Goal: Task Accomplishment & Management: Complete application form

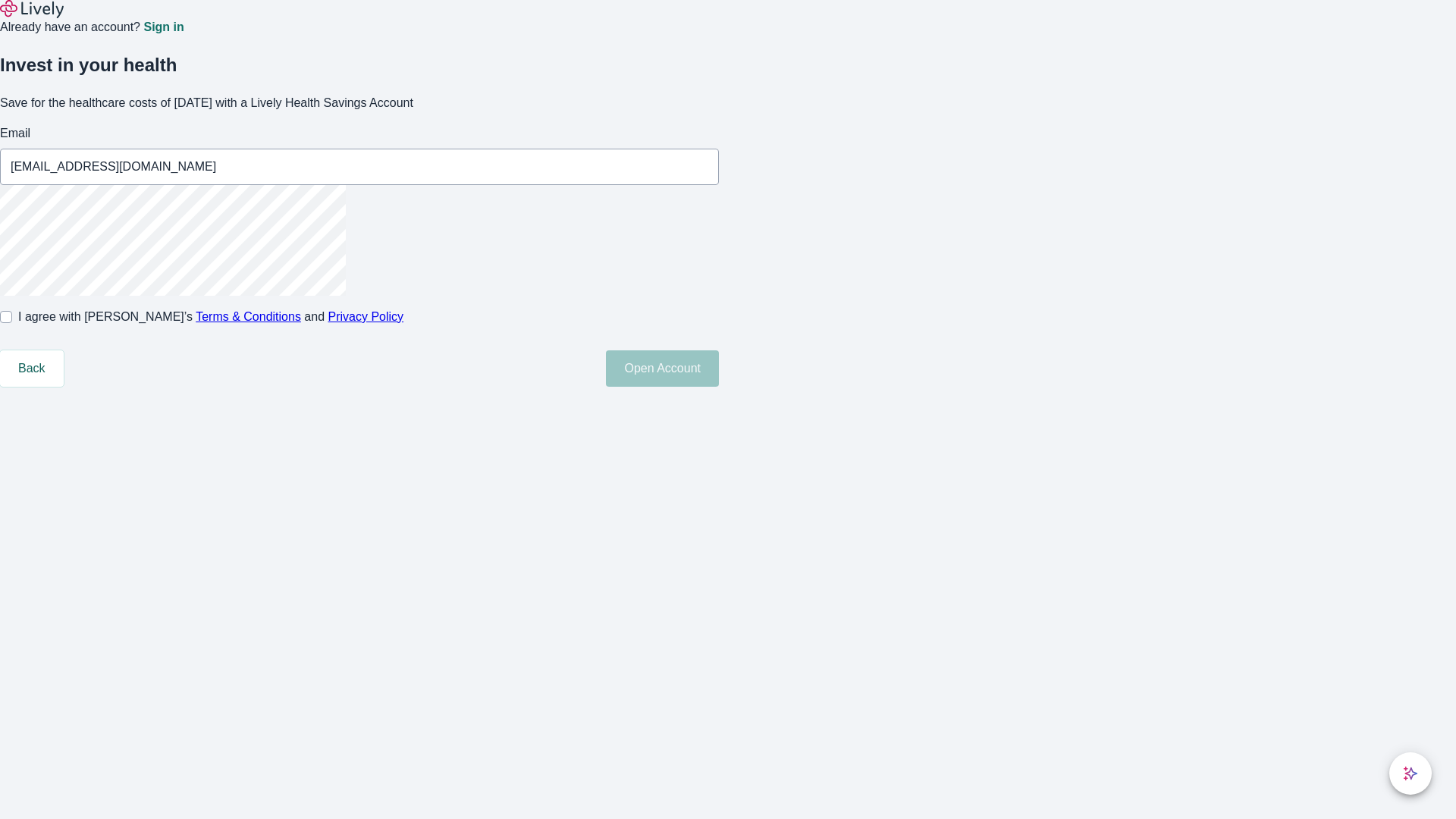
click at [12, 323] on input "I agree with Lively’s Terms & Conditions and Privacy Policy" at bounding box center [6, 317] width 12 height 12
checkbox input "true"
click at [719, 386] on button "Open Account" at bounding box center [662, 369] width 113 height 37
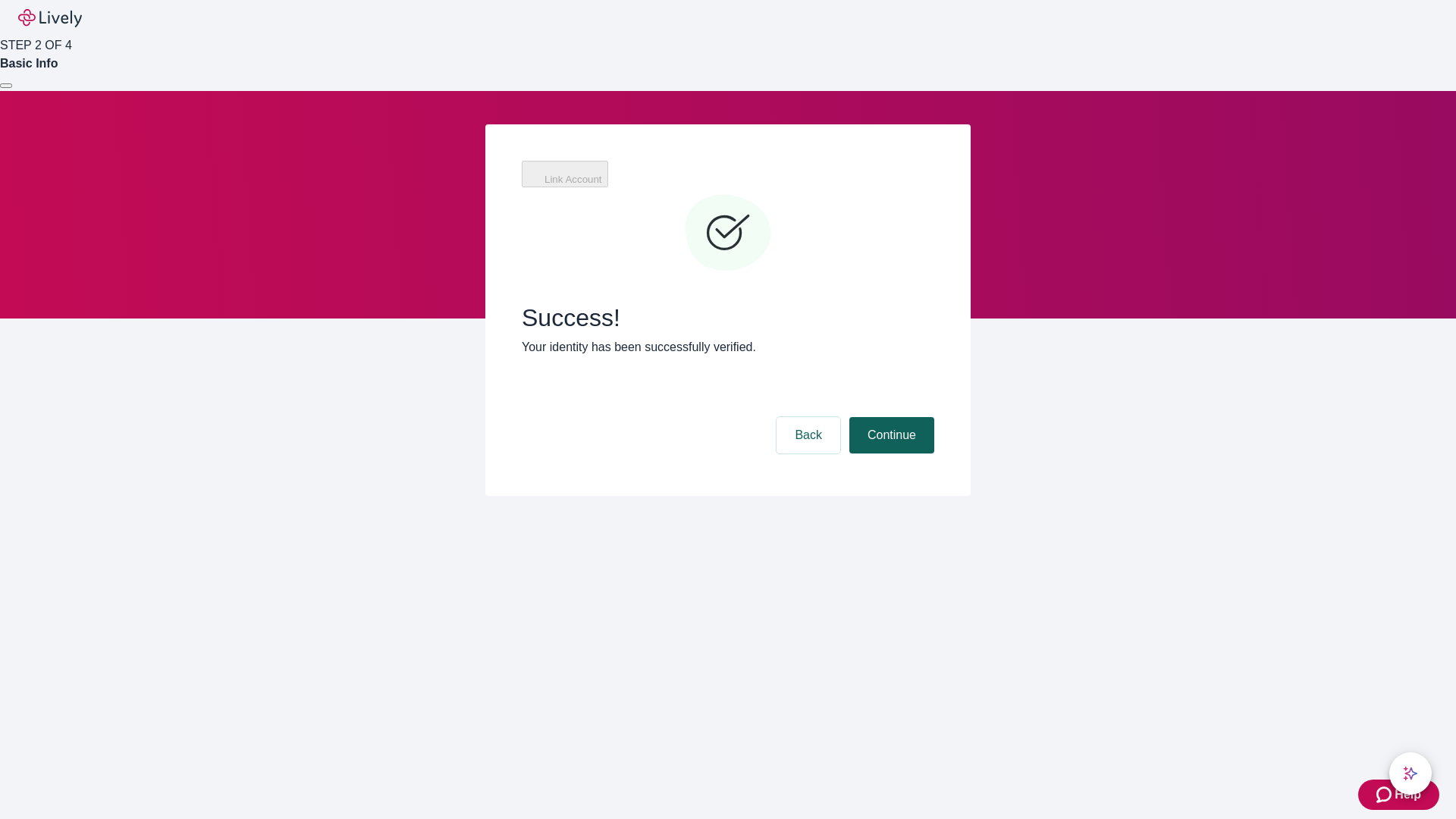
click at [889, 417] on button "Continue" at bounding box center [892, 435] width 85 height 37
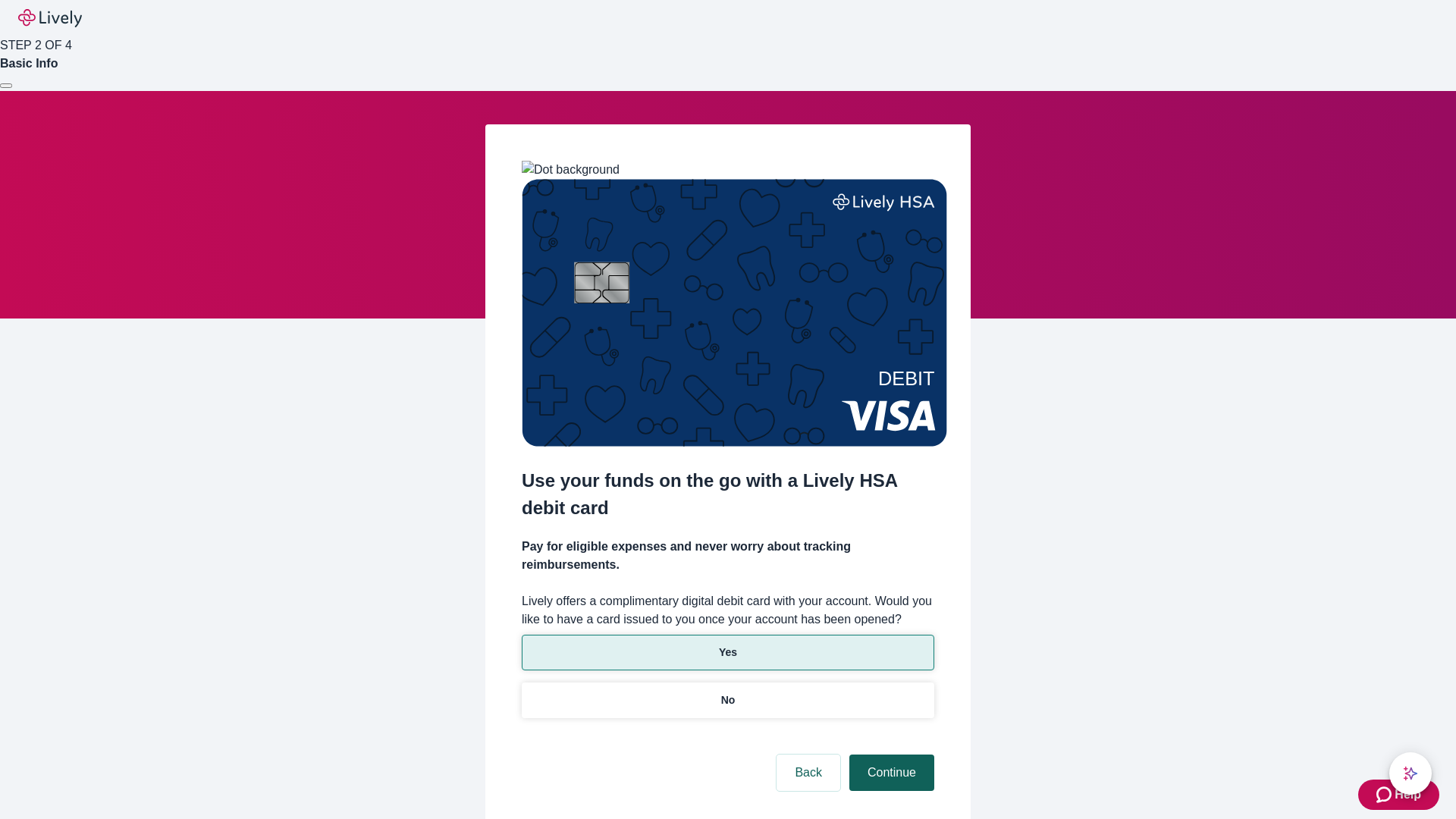
click at [727, 645] on p "Yes" at bounding box center [728, 653] width 18 height 16
click at [889, 754] on button "Continue" at bounding box center [892, 773] width 85 height 37
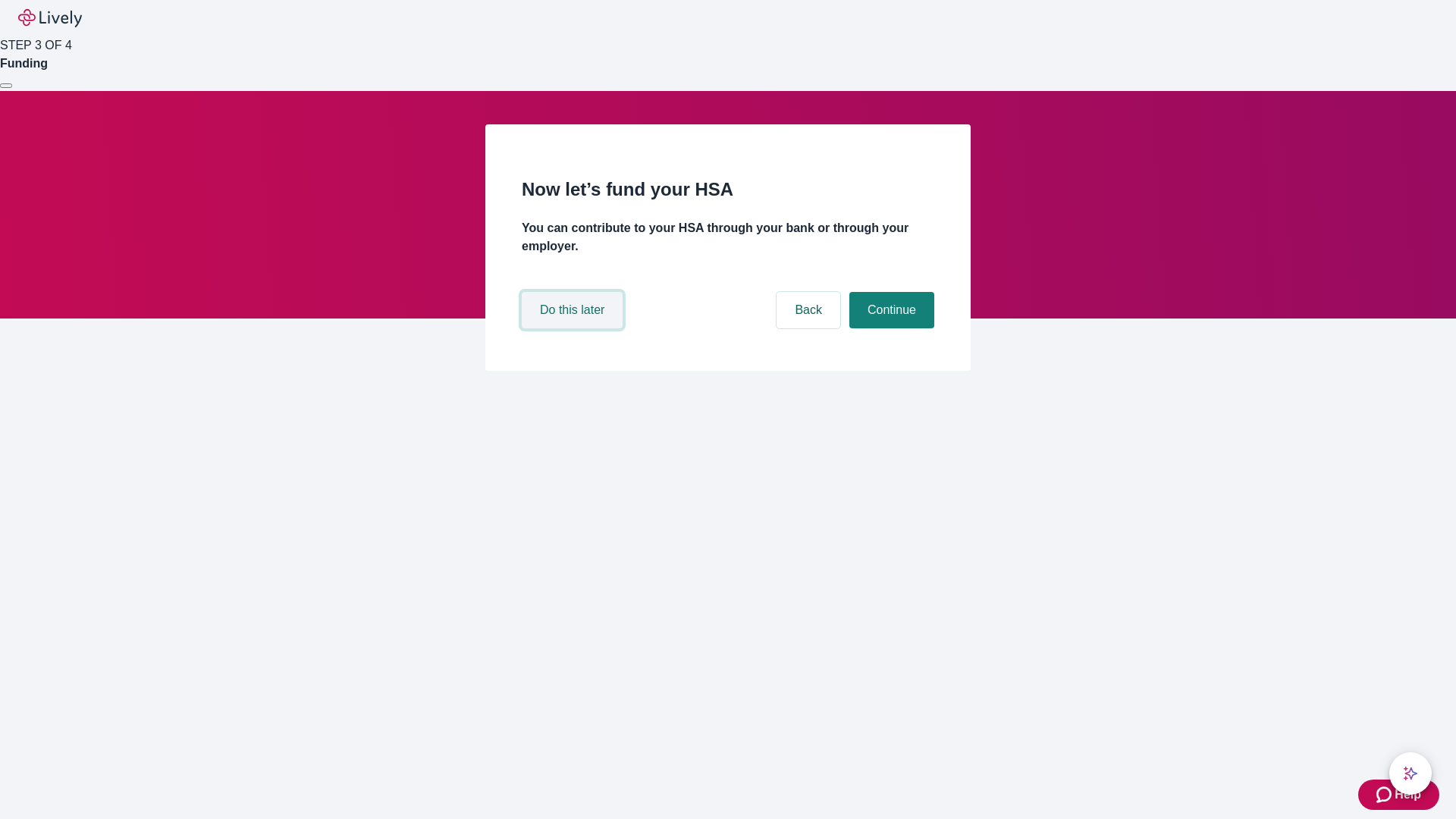
click at [574, 328] on button "Do this later" at bounding box center [572, 310] width 101 height 37
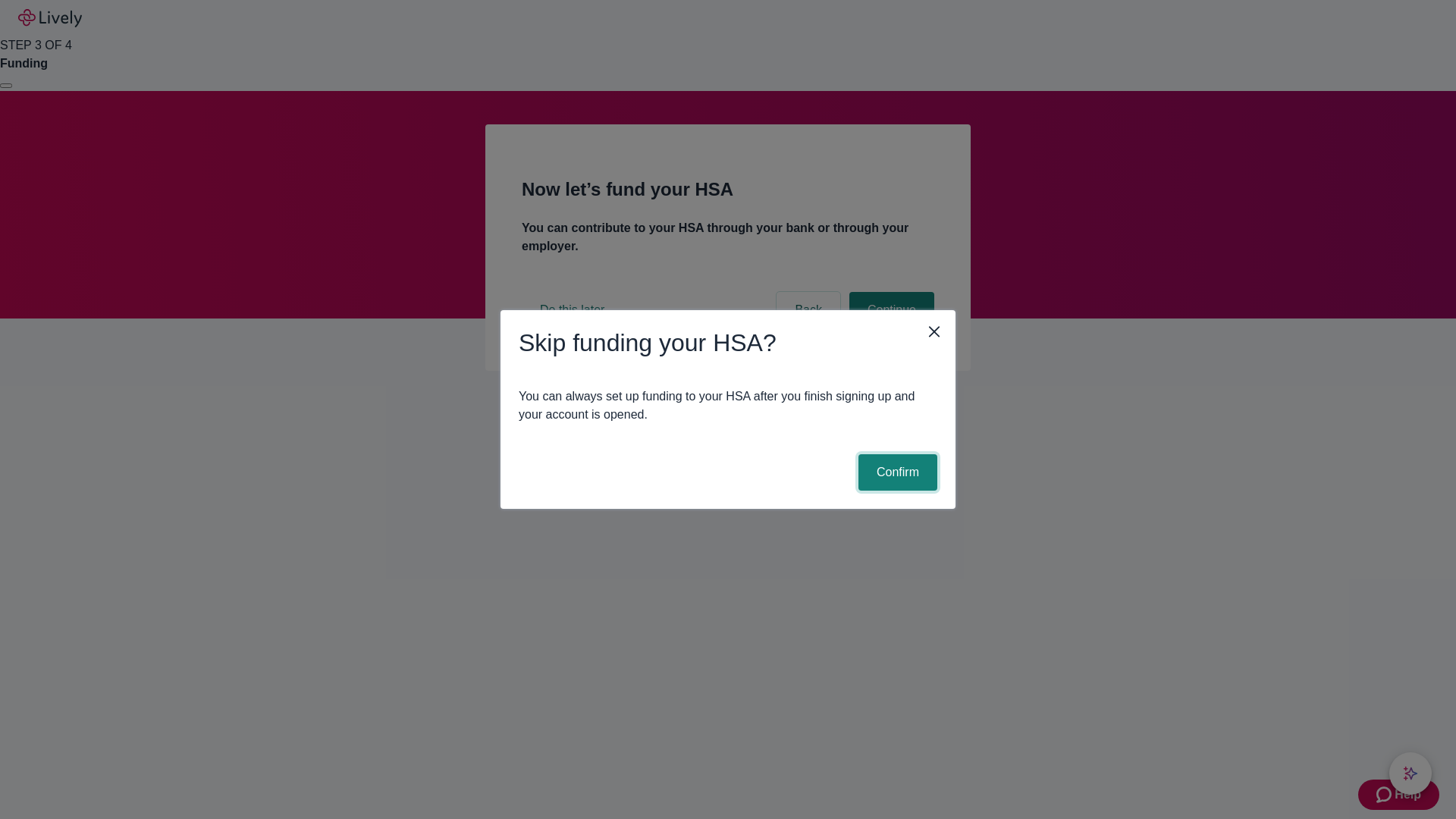
click at [895, 472] on button "Confirm" at bounding box center [898, 473] width 79 height 37
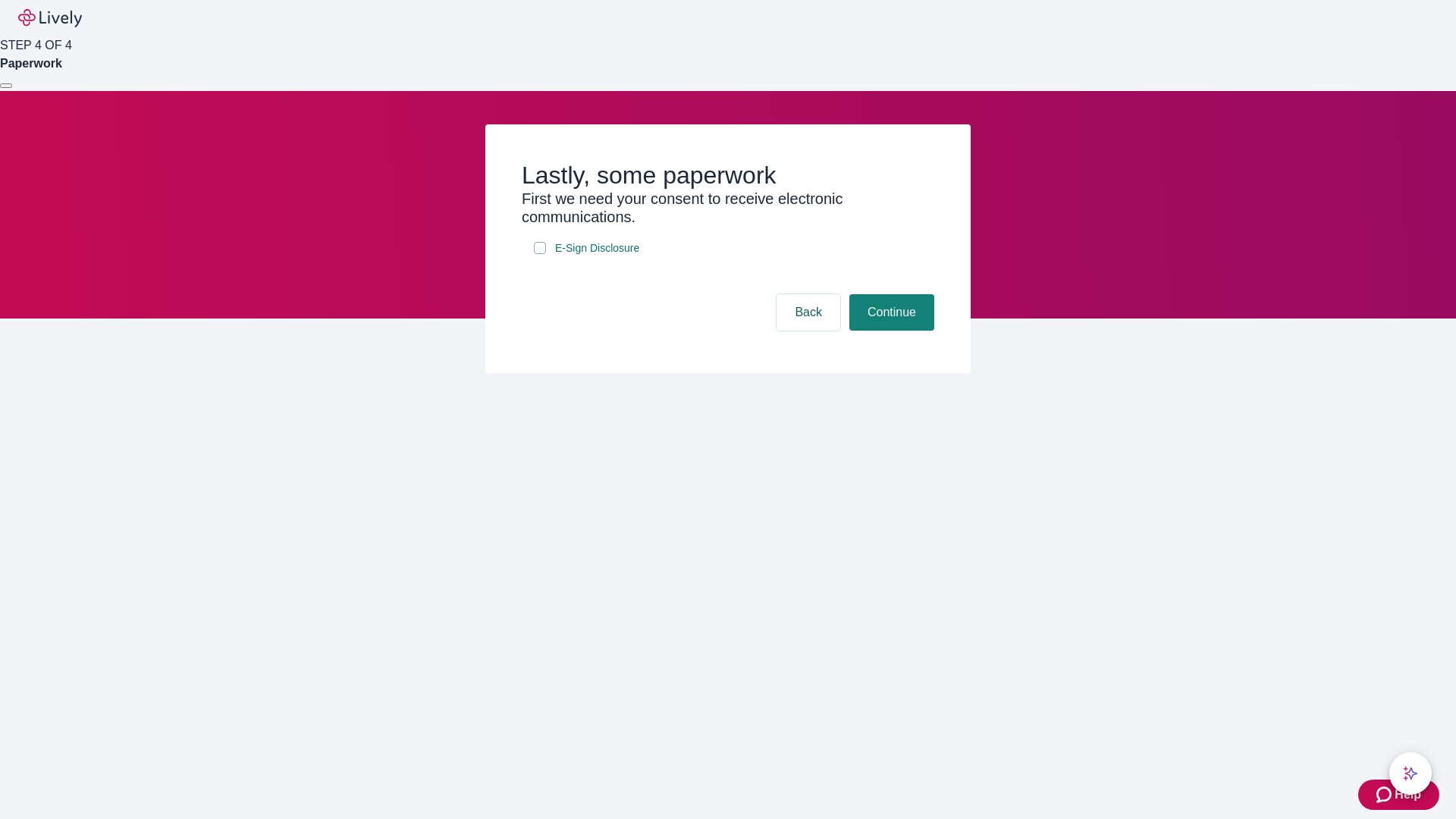
click at [540, 254] on input "E-Sign Disclosure" at bounding box center [540, 248] width 12 height 12
checkbox input "true"
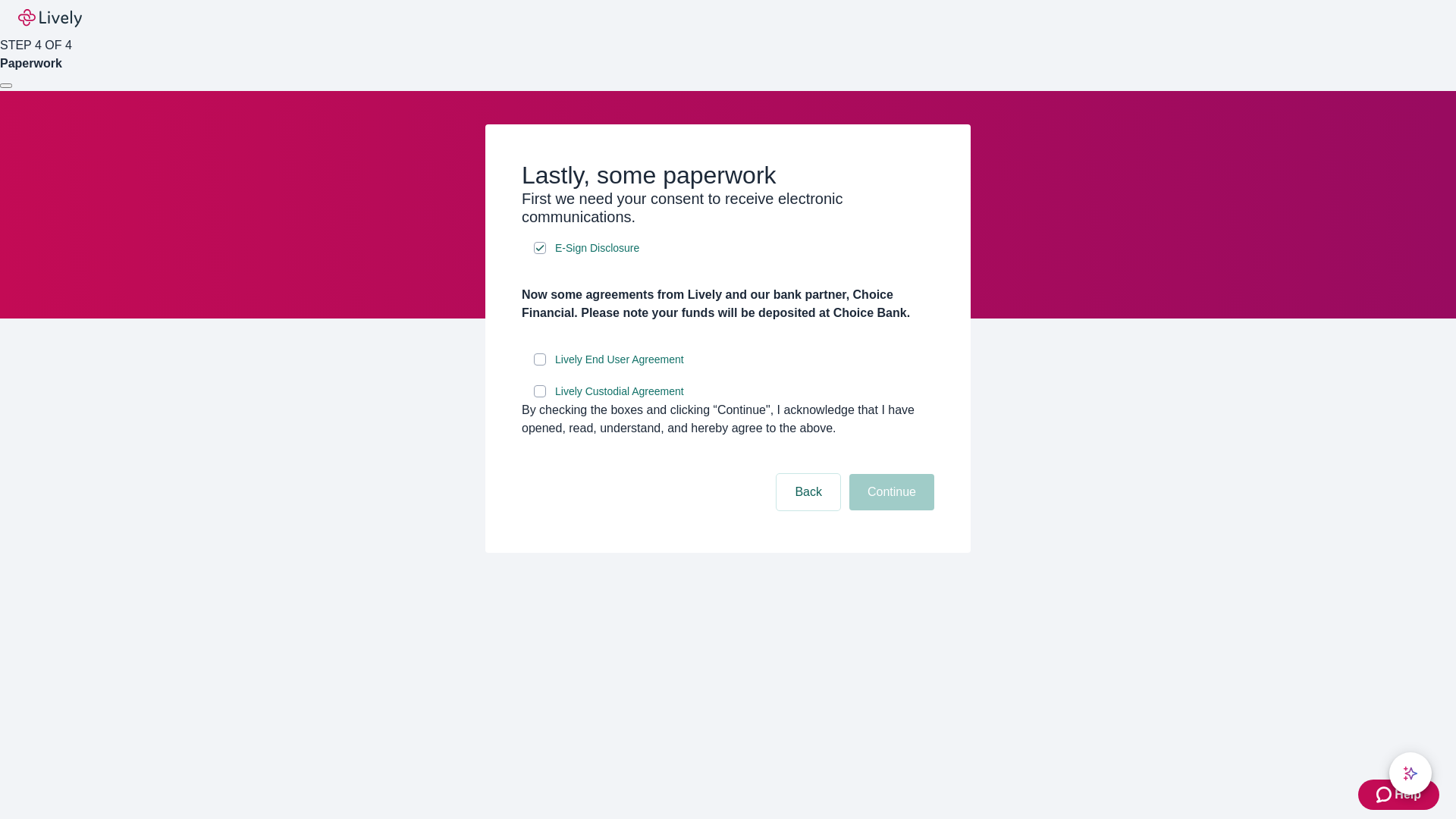
click at [540, 365] on input "Lively End User Agreement" at bounding box center [540, 359] width 12 height 12
checkbox input "true"
click at [540, 398] on input "Lively Custodial Agreement" at bounding box center [540, 392] width 12 height 12
checkbox input "true"
click at [889, 511] on button "Continue" at bounding box center [892, 492] width 85 height 37
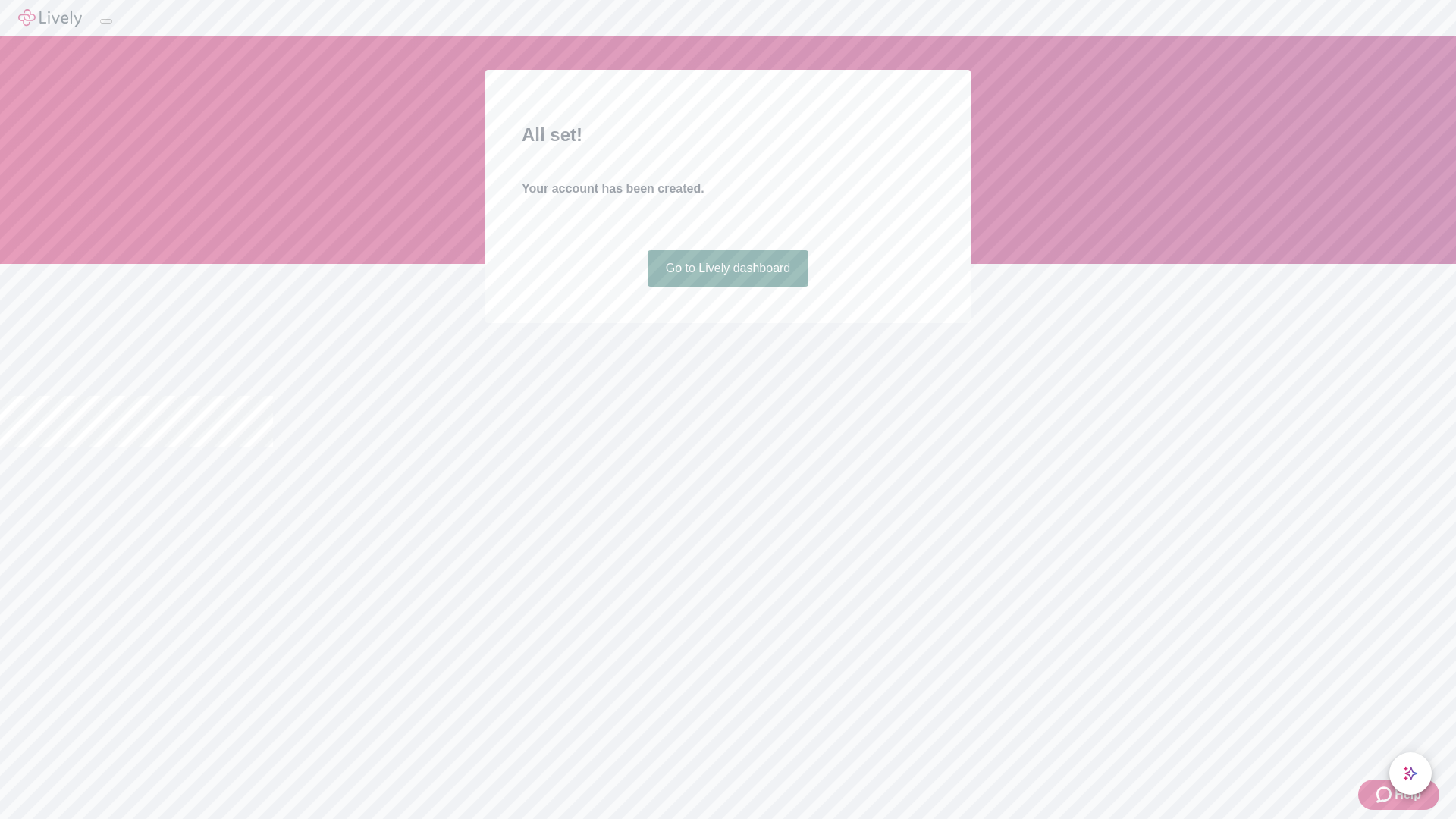
click at [727, 286] on link "Go to Lively dashboard" at bounding box center [728, 269] width 161 height 37
